Goal: Task Accomplishment & Management: Use online tool/utility

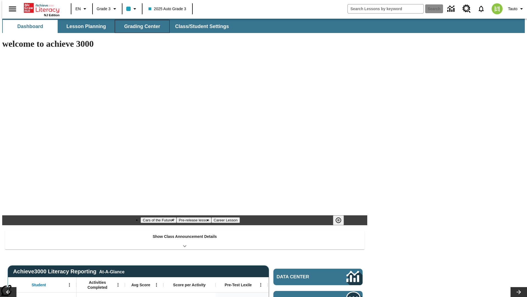
click at [140, 26] on button "Grading Center" at bounding box center [142, 26] width 55 height 13
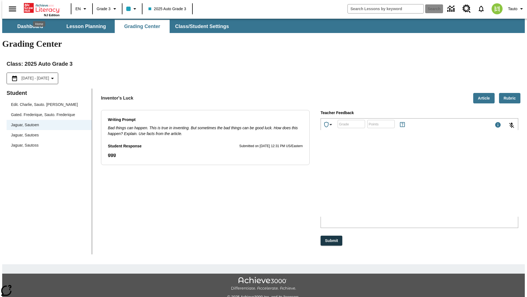
click at [401, 181] on p "auwWY" at bounding box center [362, 180] width 78 height 5
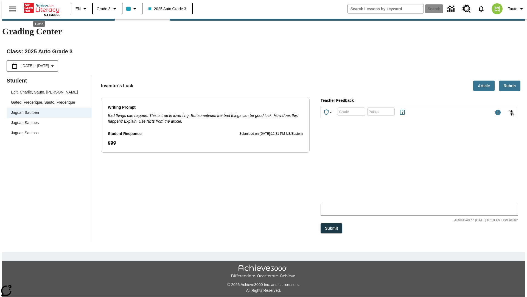
click at [401, 169] on p "ylkCIV" at bounding box center [362, 168] width 78 height 5
